Goal: Information Seeking & Learning: Compare options

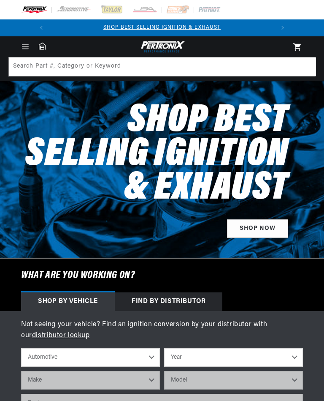
click at [31, 51] on span "Menu" at bounding box center [25, 46] width 19 height 9
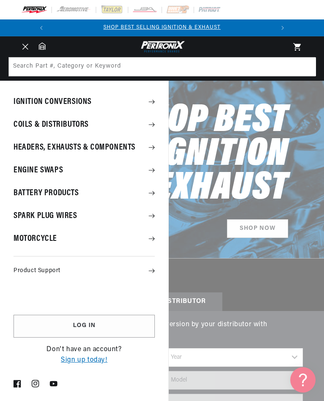
scroll to position [0, 224]
click at [68, 100] on summary "Ignition Conversions" at bounding box center [84, 102] width 169 height 22
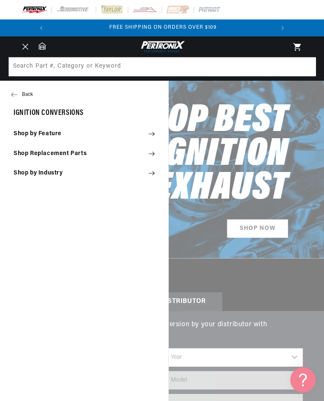
click at [52, 136] on summary "Shop by Feature" at bounding box center [84, 134] width 169 height 19
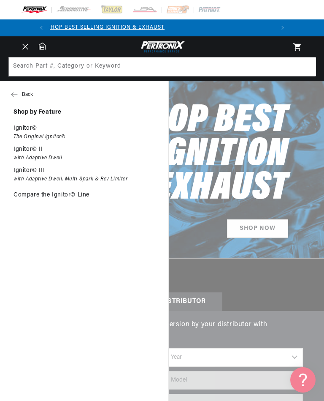
scroll to position [0, 0]
click at [71, 197] on link "Compare the Ignitor© Line" at bounding box center [84, 195] width 169 height 19
